Goal: Information Seeking & Learning: Understand process/instructions

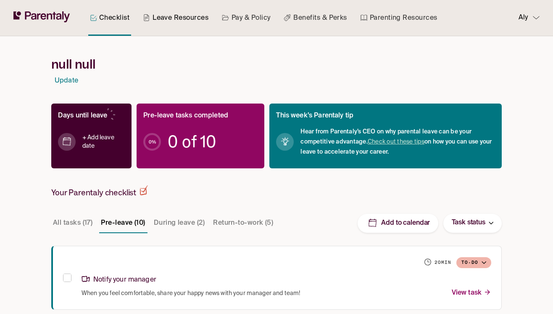
click at [176, 16] on link "Leave Resources" at bounding box center [175, 18] width 69 height 36
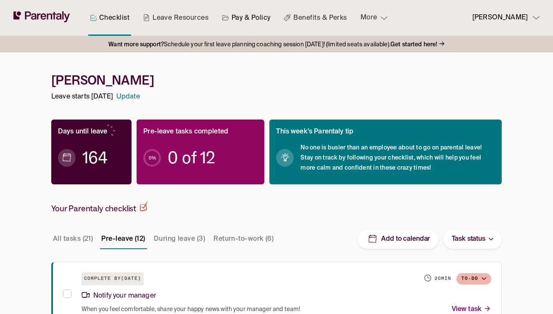
click at [248, 14] on link "Pay & Policy" at bounding box center [246, 18] width 52 height 36
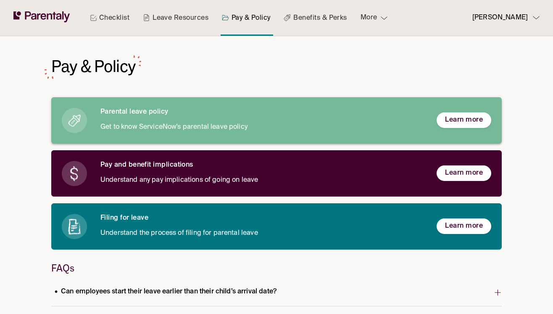
click at [207, 125] on p "Get to know ServiceNow's parental leave policy" at bounding box center [261, 126] width 323 height 11
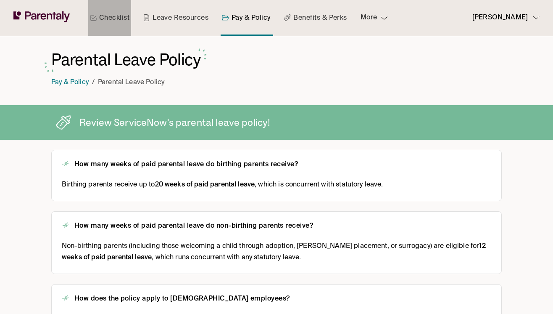
click at [108, 16] on link "Checklist" at bounding box center [109, 18] width 43 height 36
